Goal: Transaction & Acquisition: Book appointment/travel/reservation

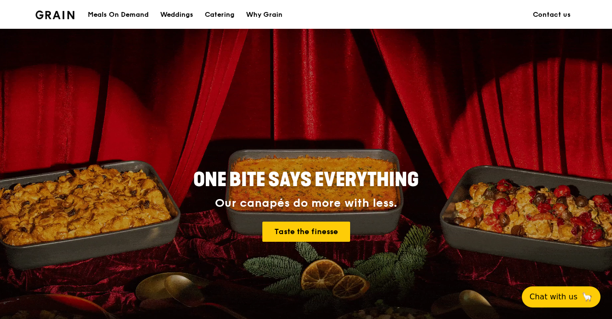
scroll to position [433, 0]
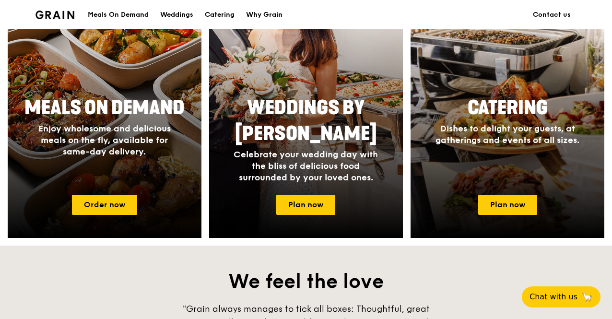
click at [510, 204] on link "Plan now" at bounding box center [507, 205] width 59 height 20
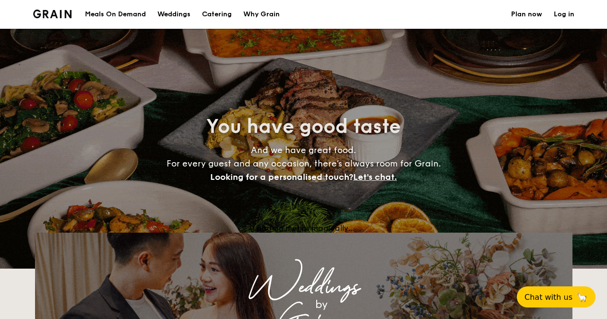
select select
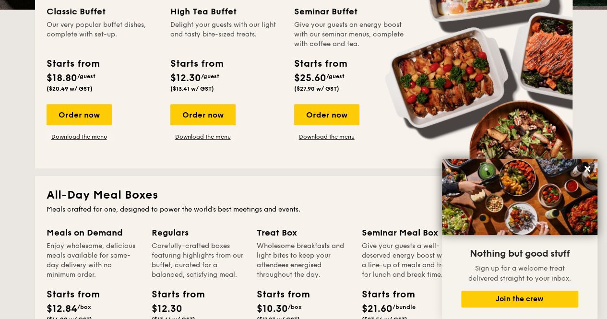
scroll to position [154, 0]
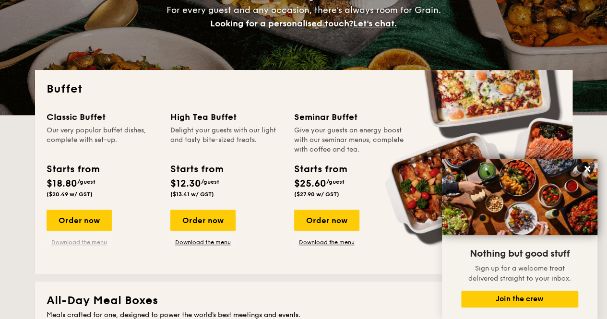
click at [95, 242] on link "Download the menu" at bounding box center [79, 243] width 65 height 8
click at [89, 212] on div "Order now" at bounding box center [79, 220] width 65 height 21
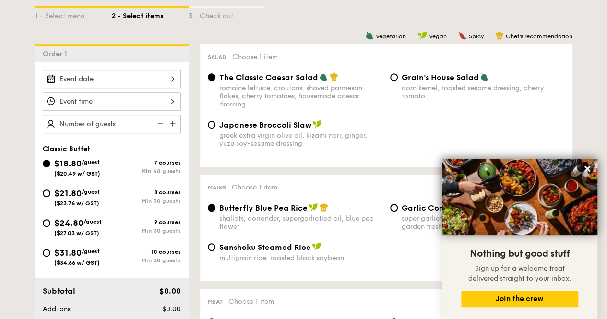
scroll to position [226, 0]
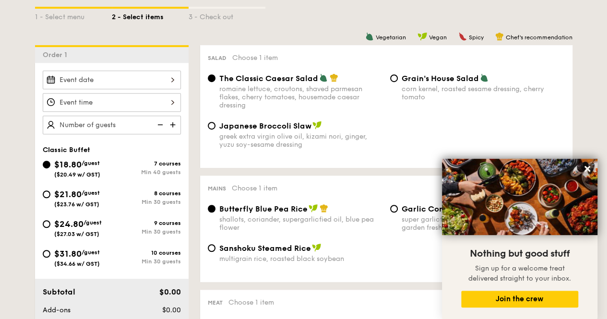
click at [274, 179] on div "Mains Choose 1 item Butterfly Blue Pea Rice shallots, coriander, supergarlicfie…" at bounding box center [386, 229] width 372 height 107
click at [395, 82] on input "Grain's House Salad corn kernel, roasted sesame dressing, cherry tomato" at bounding box center [394, 78] width 8 height 8
radio input "true"
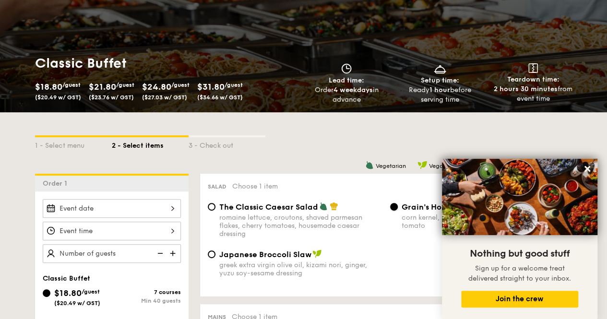
scroll to position [0, 0]
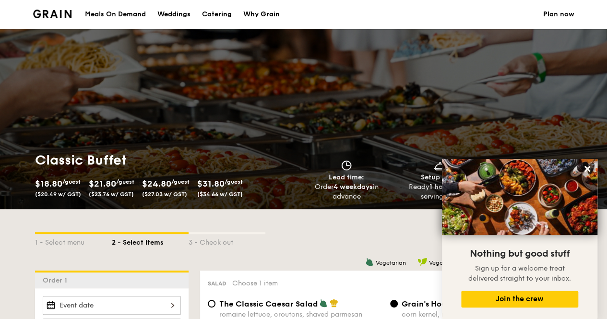
select select
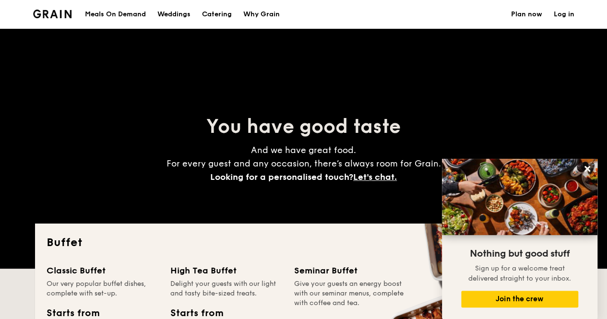
scroll to position [154, 0]
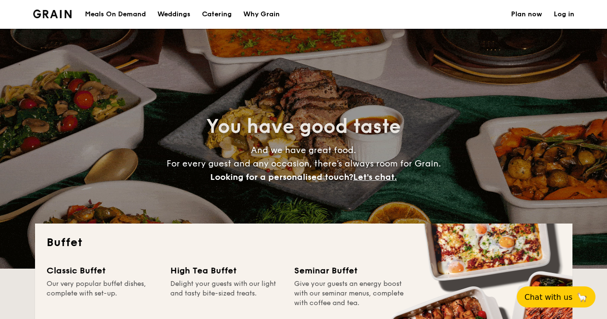
select select
